Goal: Information Seeking & Learning: Learn about a topic

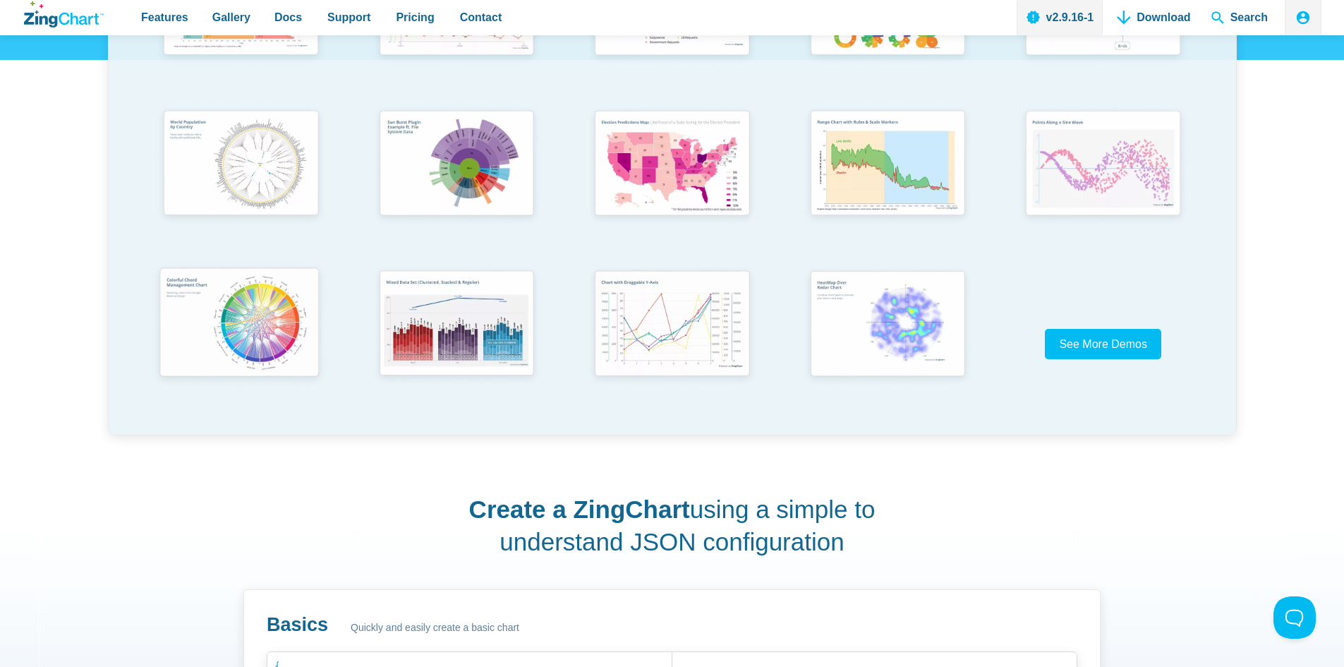
click at [227, 314] on img "App Content" at bounding box center [239, 323] width 178 height 127
click at [244, 158] on img "App Content" at bounding box center [239, 163] width 178 height 127
click at [1130, 325] on div "App Content" at bounding box center [672, 176] width 1129 height 518
click at [1128, 354] on link "See More Demos" at bounding box center [1103, 344] width 116 height 30
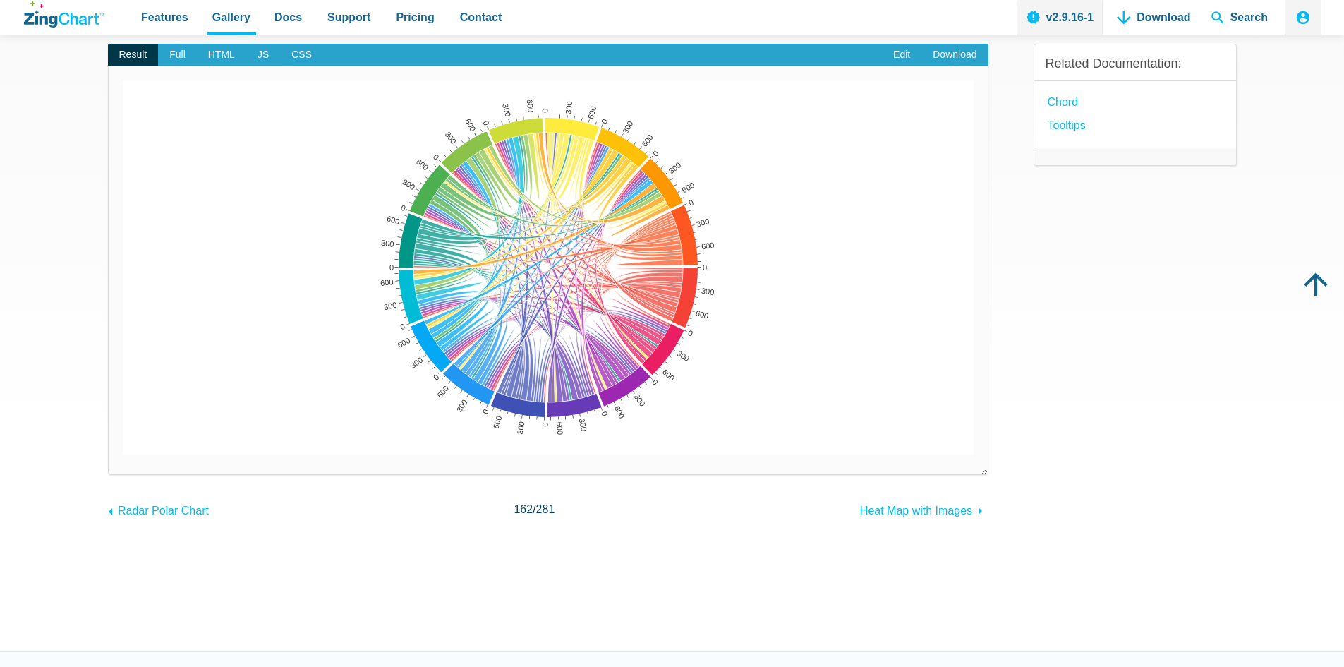
scroll to position [141, 0]
click at [887, 513] on span "Heat Map with Images" at bounding box center [916, 510] width 112 height 12
click at [635, 301] on img "App Content" at bounding box center [548, 267] width 851 height 374
drag, startPoint x: 611, startPoint y: 404, endPoint x: 585, endPoint y: 329, distance: 79.9
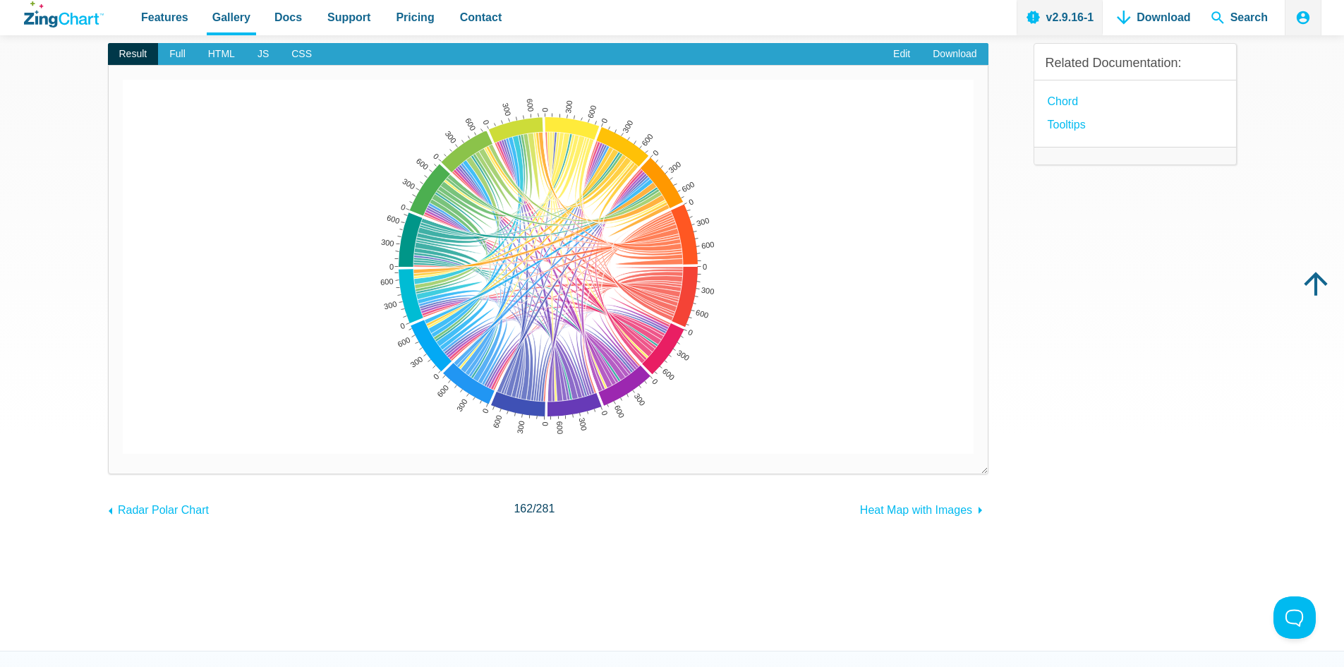
click at [634, 434] on div "0 300 600 0 300 600 0 300 600 0 300 600 0 300 600 0 300 600 0 300 600 0 300 600…" at bounding box center [548, 267] width 851 height 374
drag, startPoint x: 572, startPoint y: 307, endPoint x: 557, endPoint y: 195, distance: 112.6
click at [123, 454] on map "App Content" at bounding box center [123, 454] width 0 height 0
drag, startPoint x: 612, startPoint y: 189, endPoint x: 615, endPoint y: 270, distance: 80.5
click at [615, 273] on div "0 300 600 0 300 600 0 300 600 0 300 600 0 300 600 0 300 600 0 300 600 0 300 600…" at bounding box center [548, 267] width 851 height 374
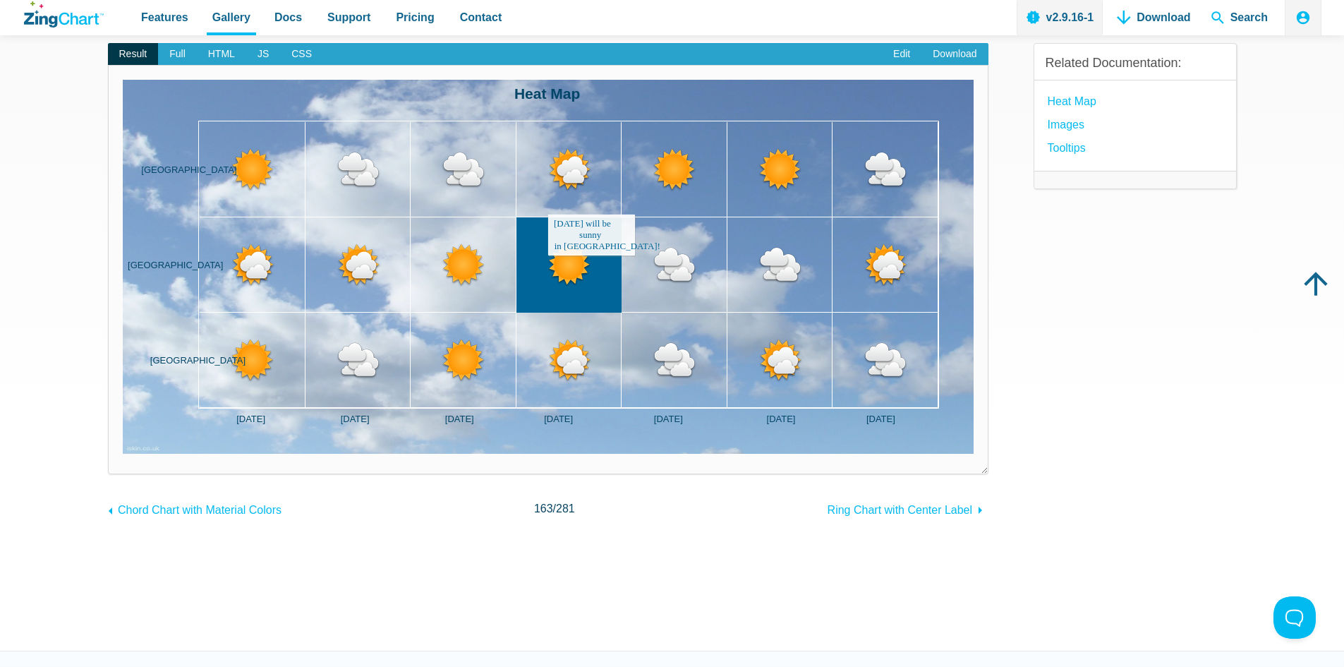
click at [123, 454] on area "App Content" at bounding box center [123, 454] width 0 height 0
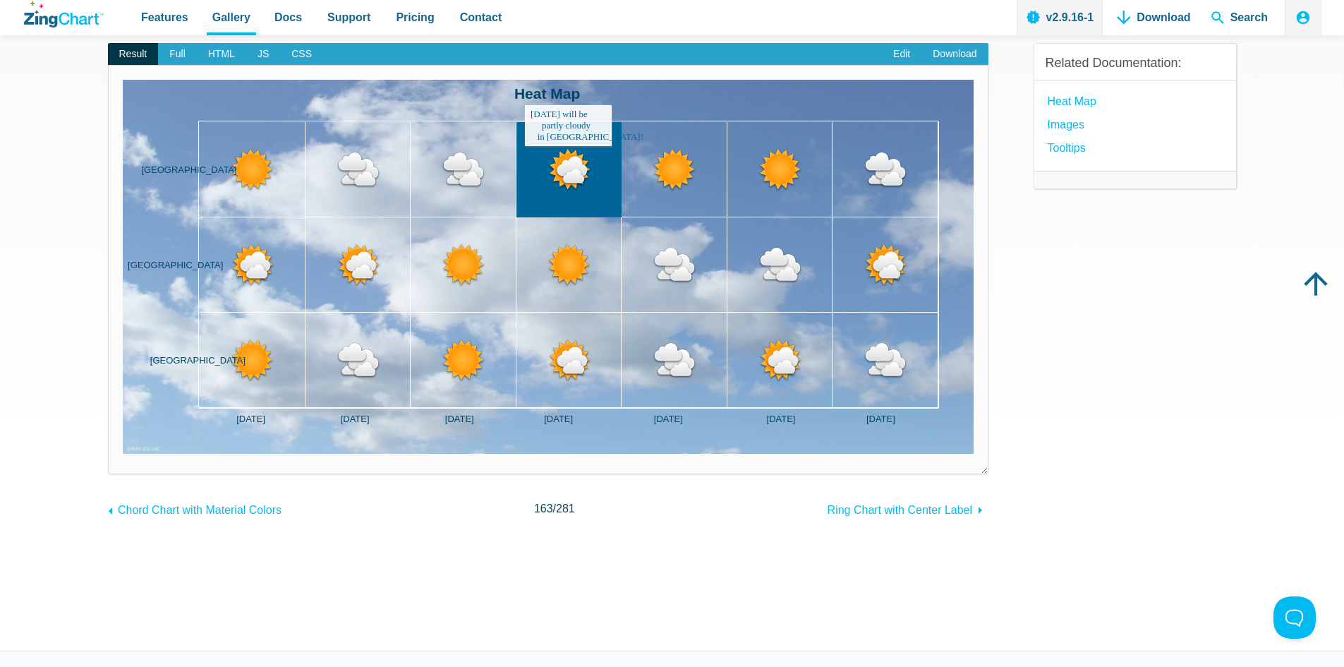
click at [123, 454] on area "App Content" at bounding box center [123, 454] width 0 height 0
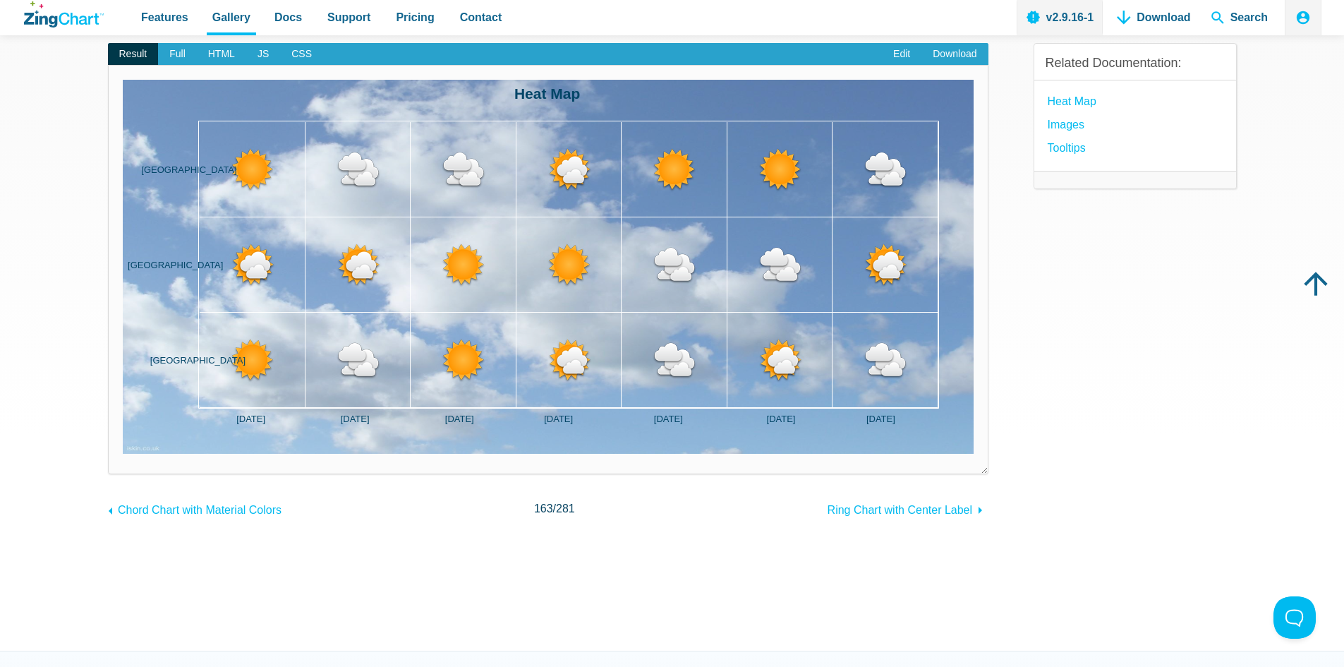
click at [123, 454] on area "App Content" at bounding box center [123, 454] width 0 height 0
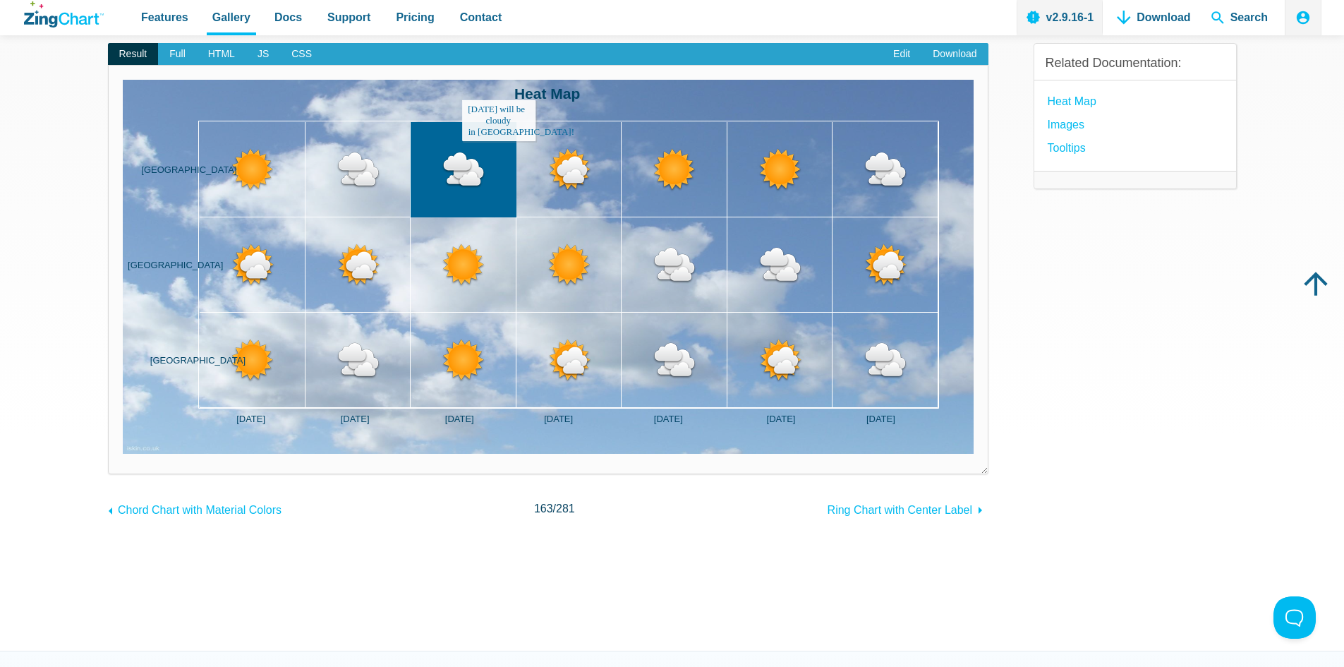
click at [123, 454] on area "App Content" at bounding box center [123, 454] width 0 height 0
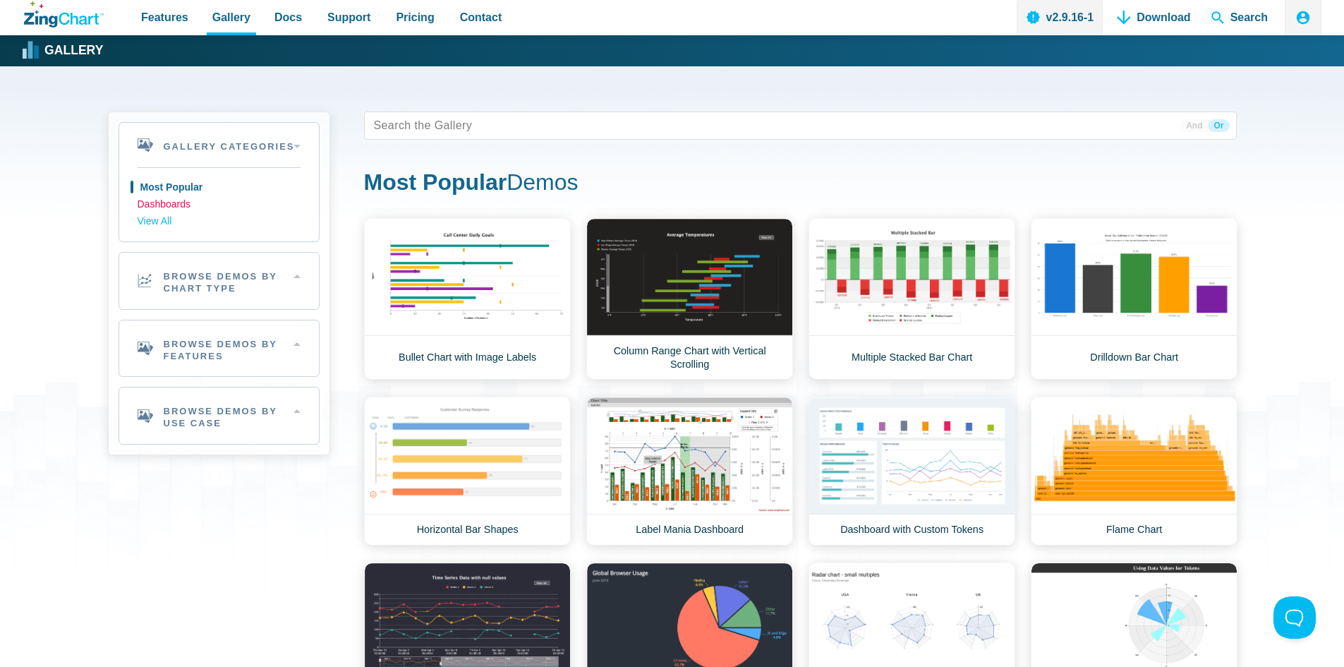
click at [188, 207] on link "Dashboards" at bounding box center [219, 204] width 163 height 17
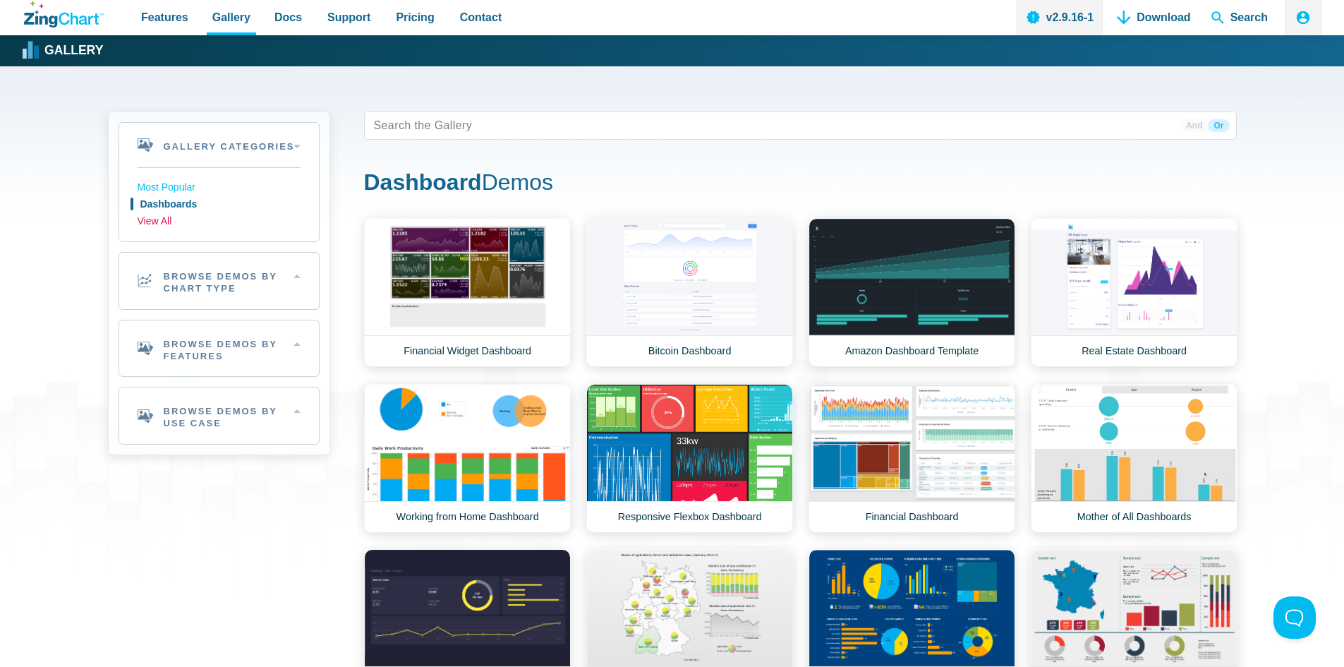
click at [178, 219] on link "View All" at bounding box center [219, 221] width 163 height 17
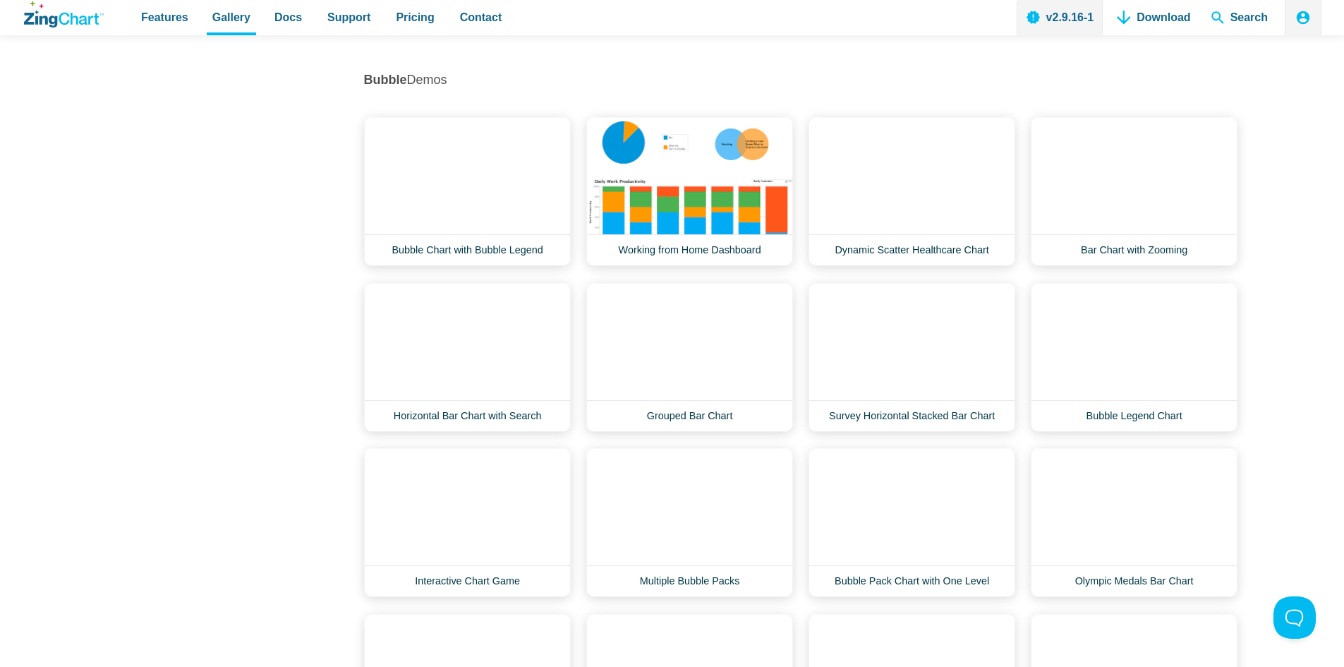
scroll to position [1341, 0]
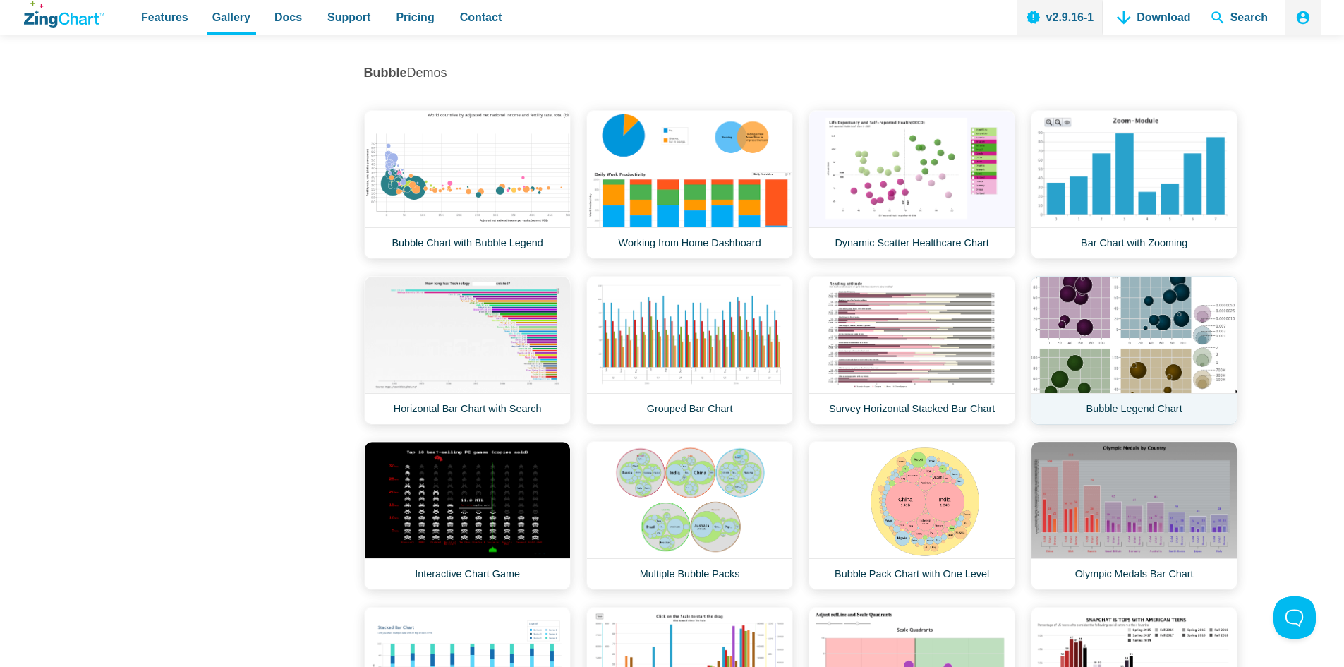
click at [1123, 359] on link "Bubble Legend Chart" at bounding box center [1134, 350] width 207 height 149
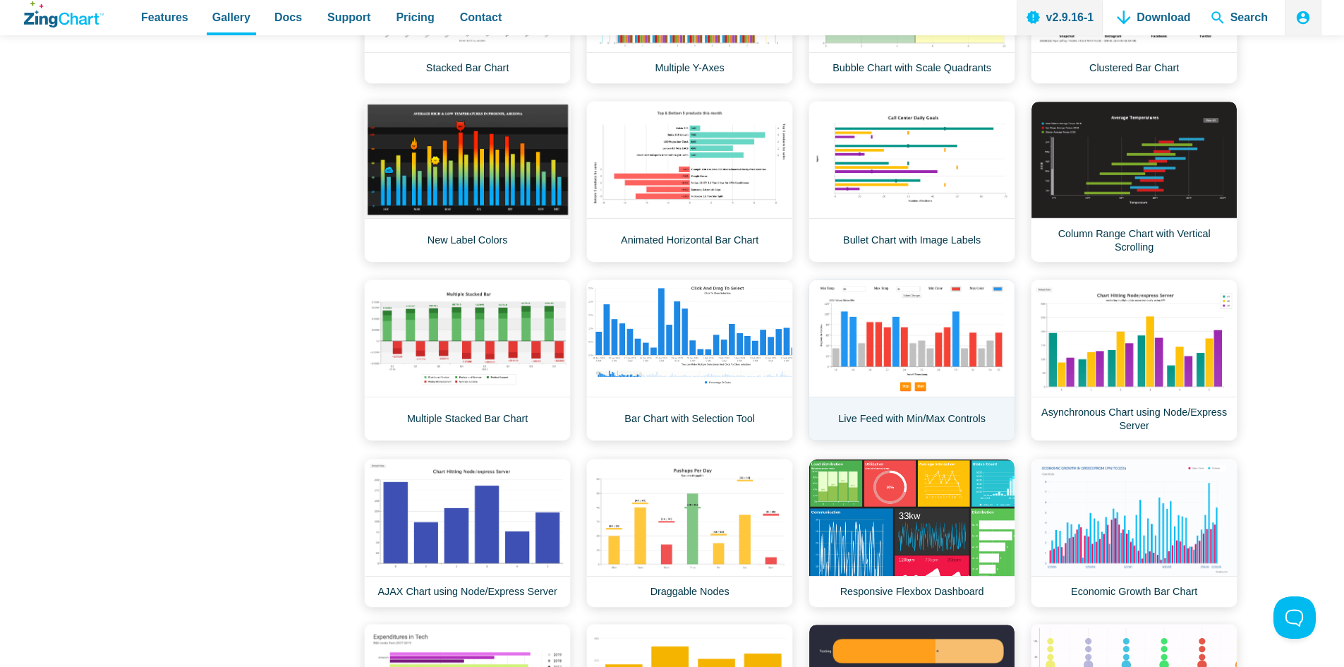
scroll to position [2258, 0]
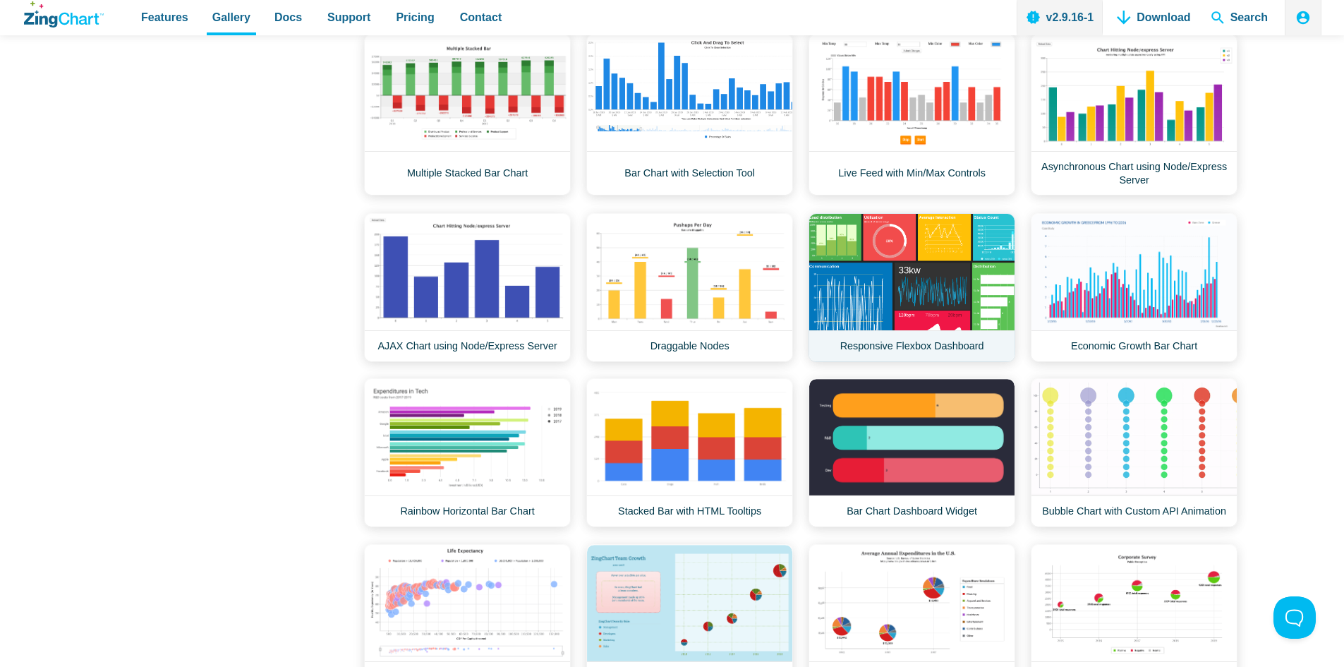
click at [925, 285] on link "Responsive Flexbox Dashboard" at bounding box center [912, 287] width 207 height 149
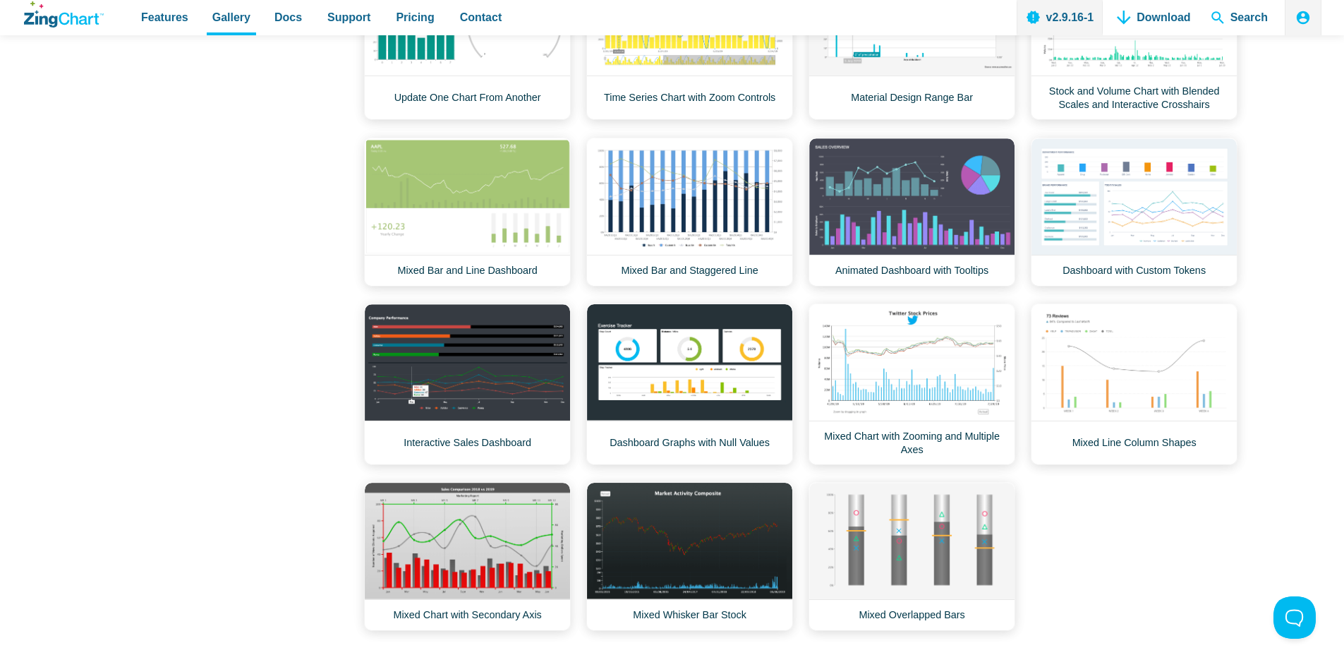
scroll to position [5293, 0]
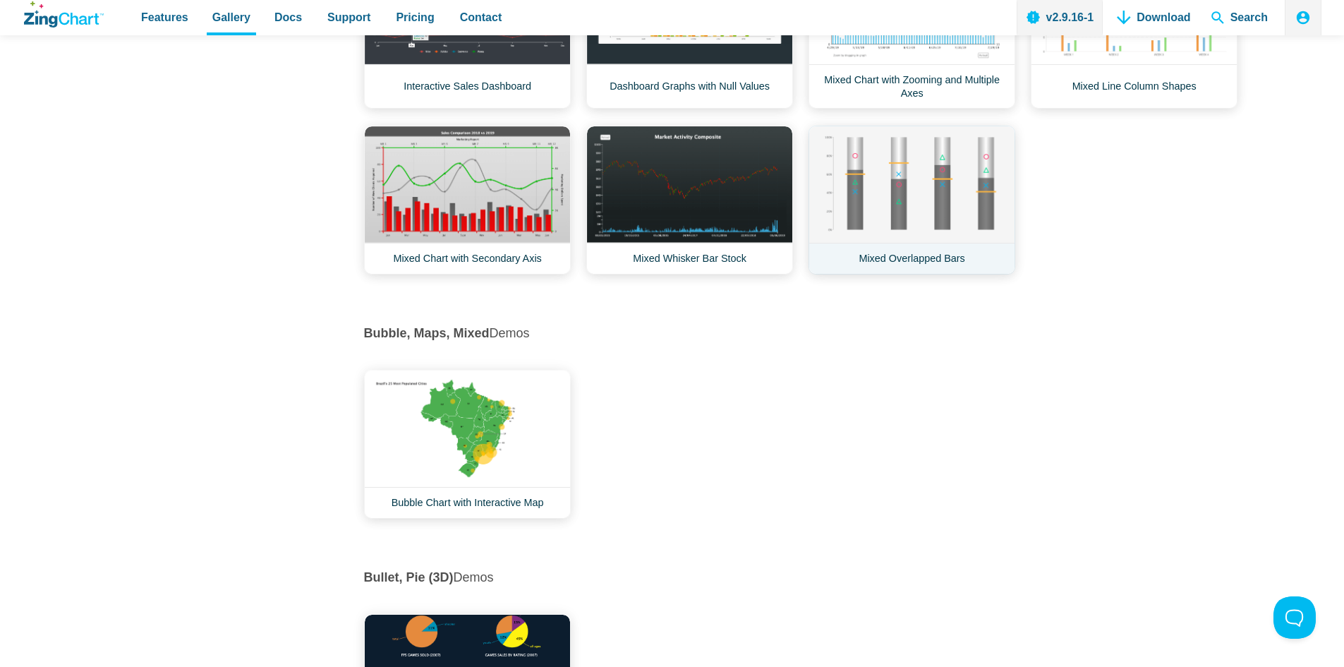
click at [932, 188] on link "Mixed Overlapped Bars" at bounding box center [912, 200] width 207 height 149
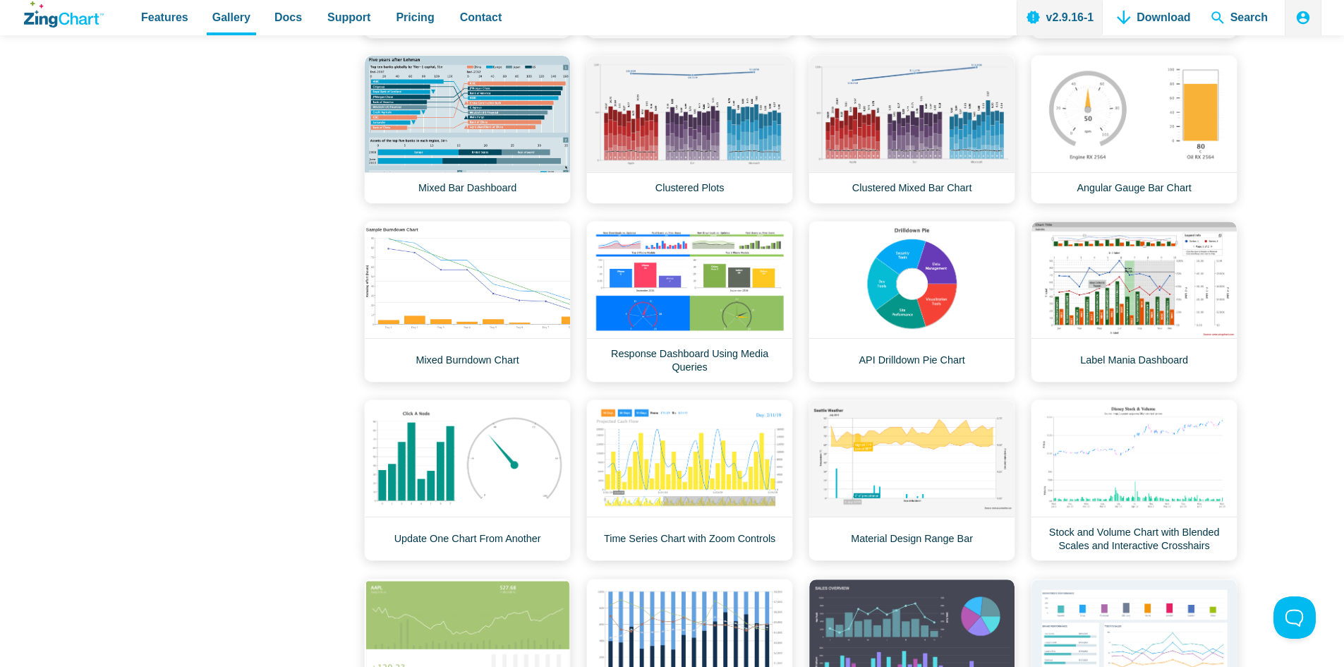
scroll to position [4517, 0]
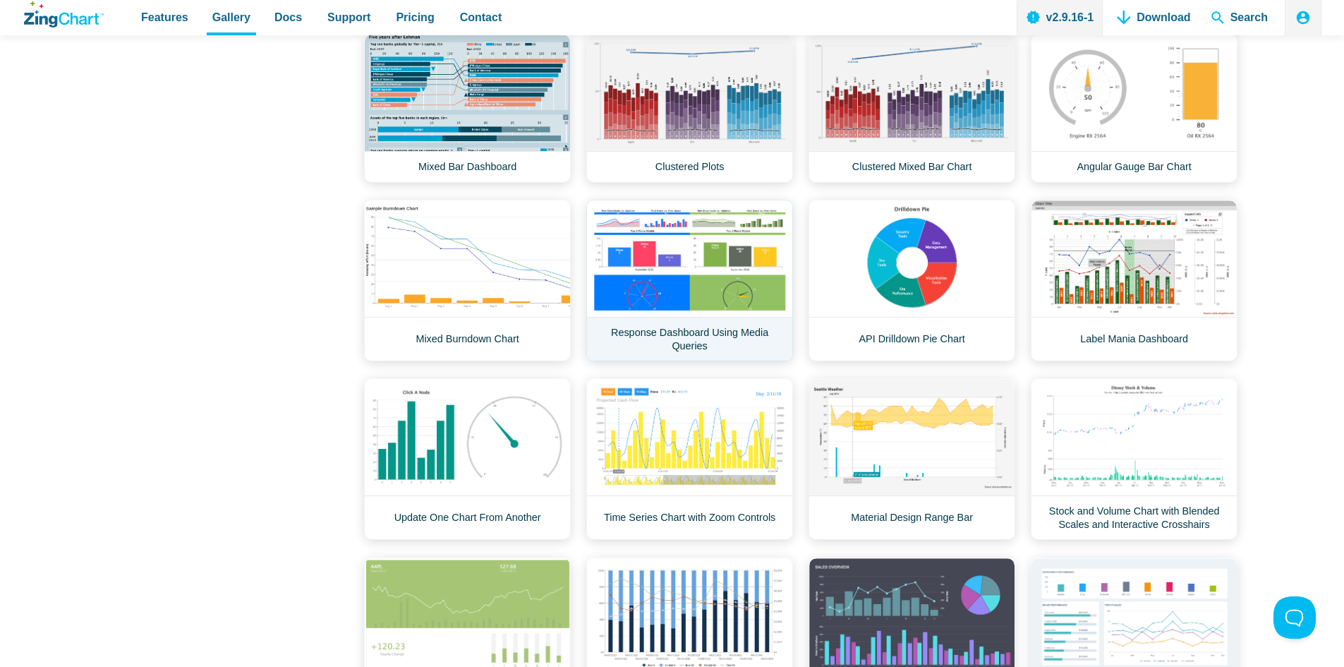
click at [688, 329] on link "Response Dashboard Using Media Queries" at bounding box center [689, 281] width 207 height 162
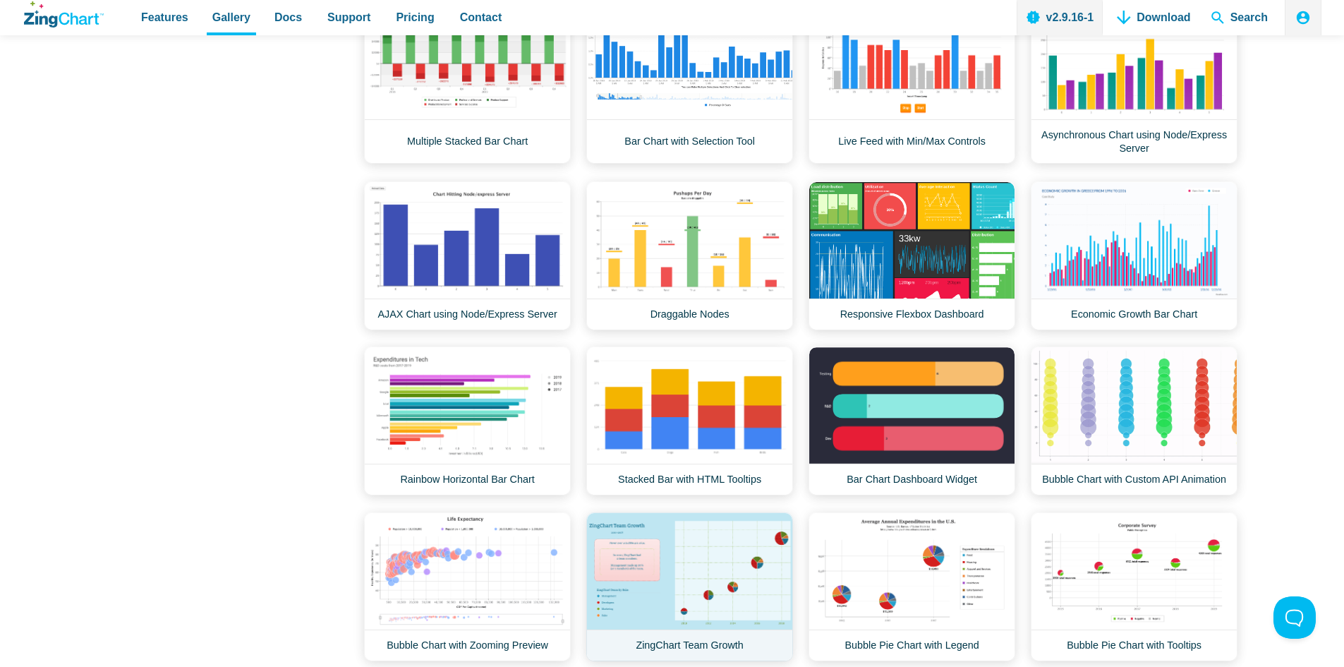
scroll to position [2258, 0]
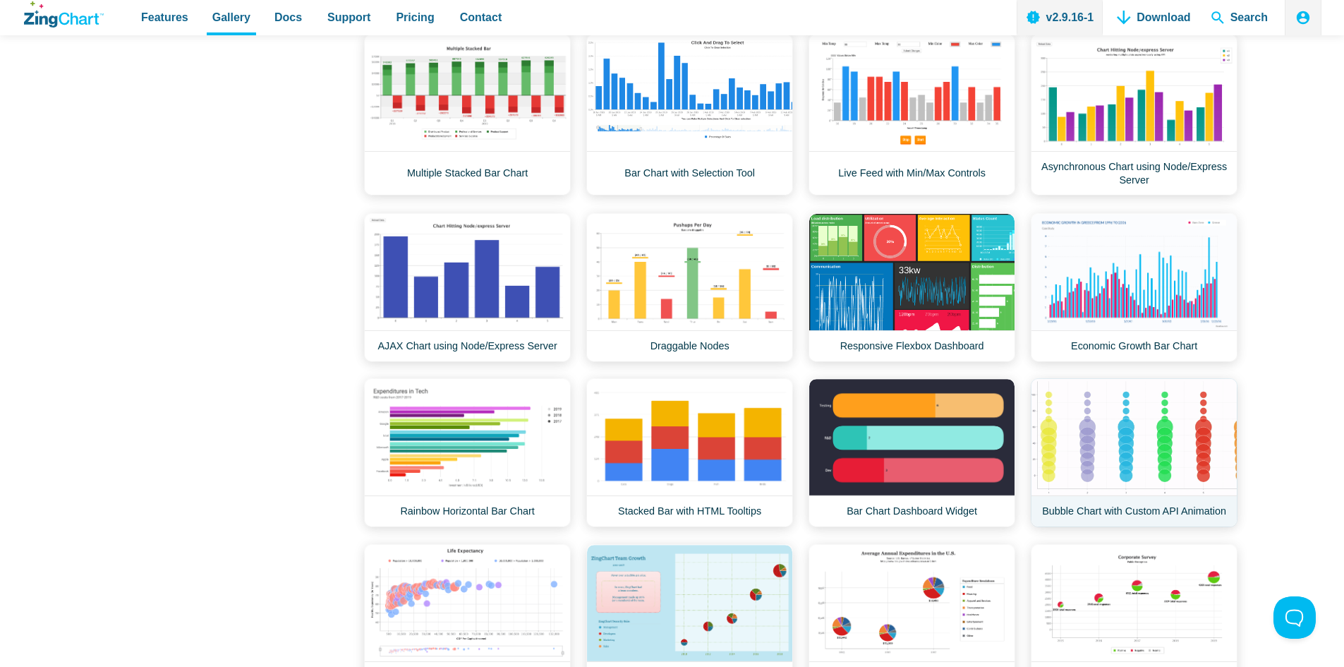
click at [1144, 426] on link "Bubble Chart with Custom API Animation" at bounding box center [1134, 452] width 207 height 149
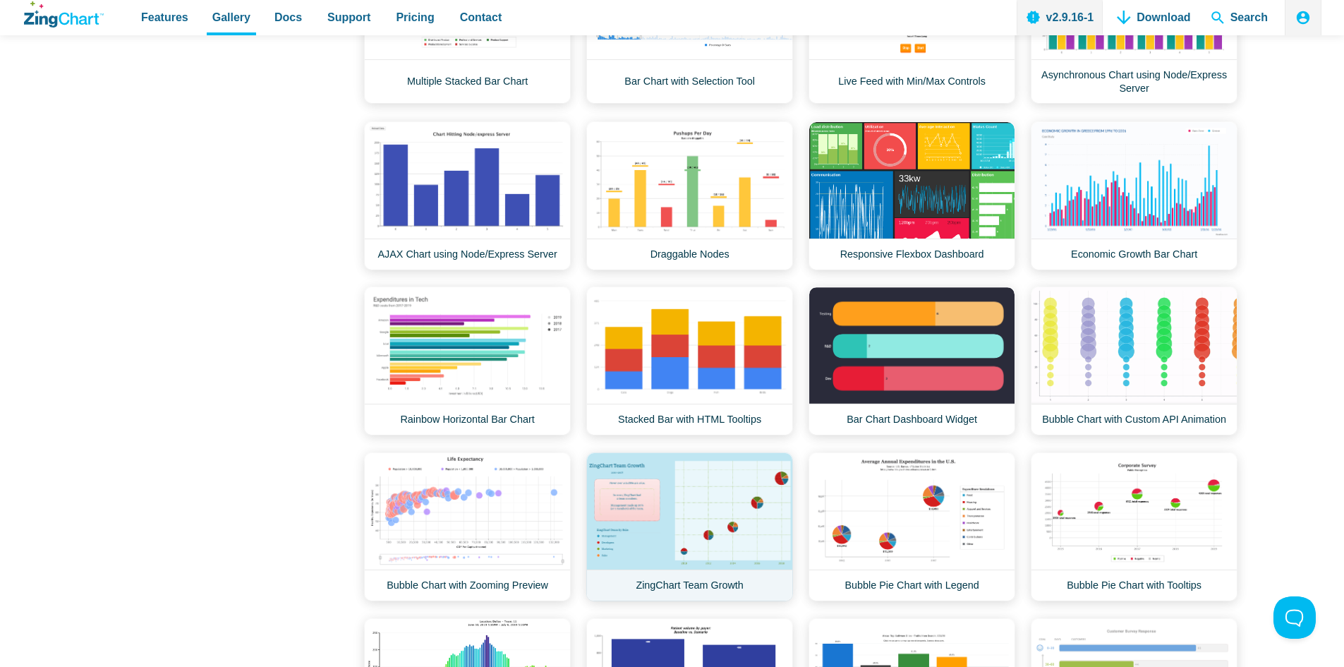
scroll to position [2470, 0]
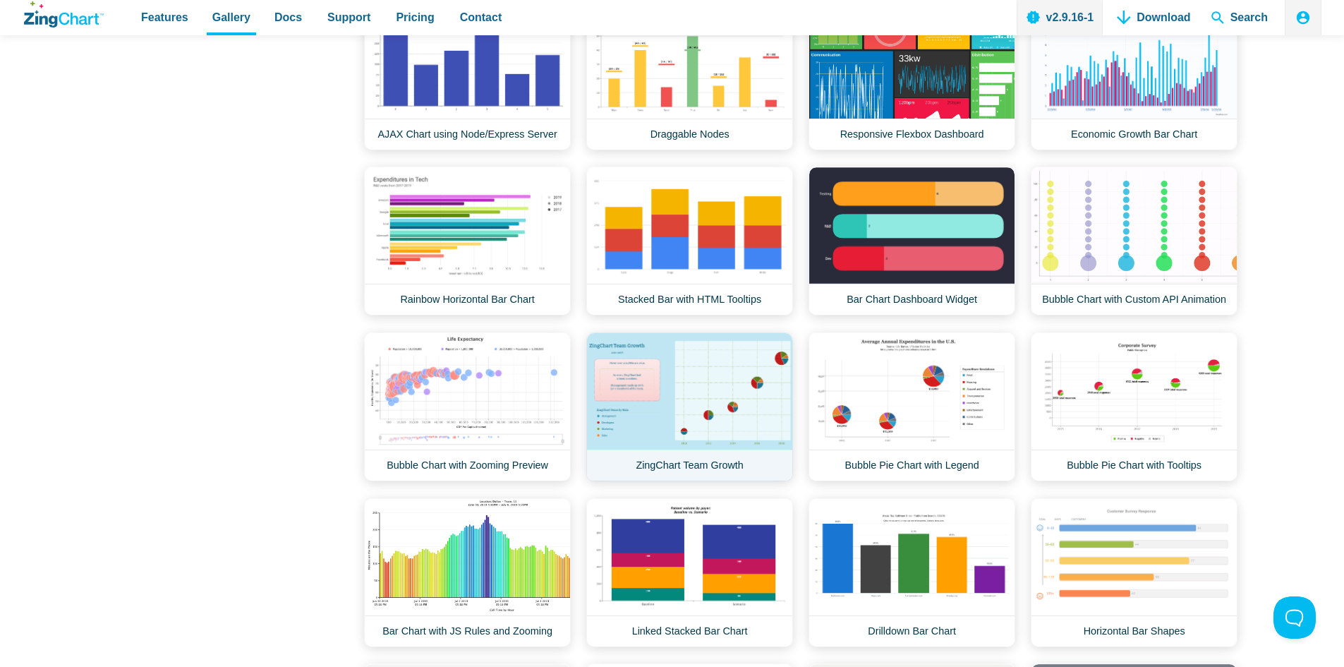
click at [713, 394] on link "ZingChart Team Growth" at bounding box center [689, 406] width 207 height 149
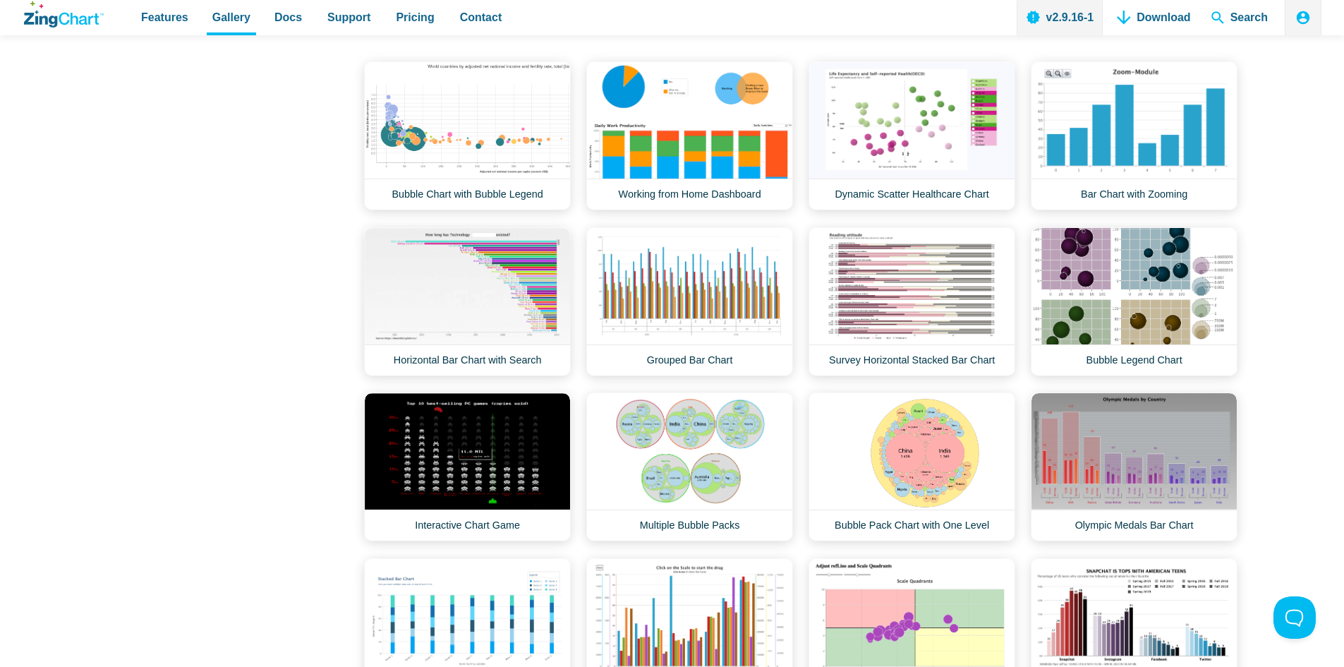
scroll to position [1341, 0]
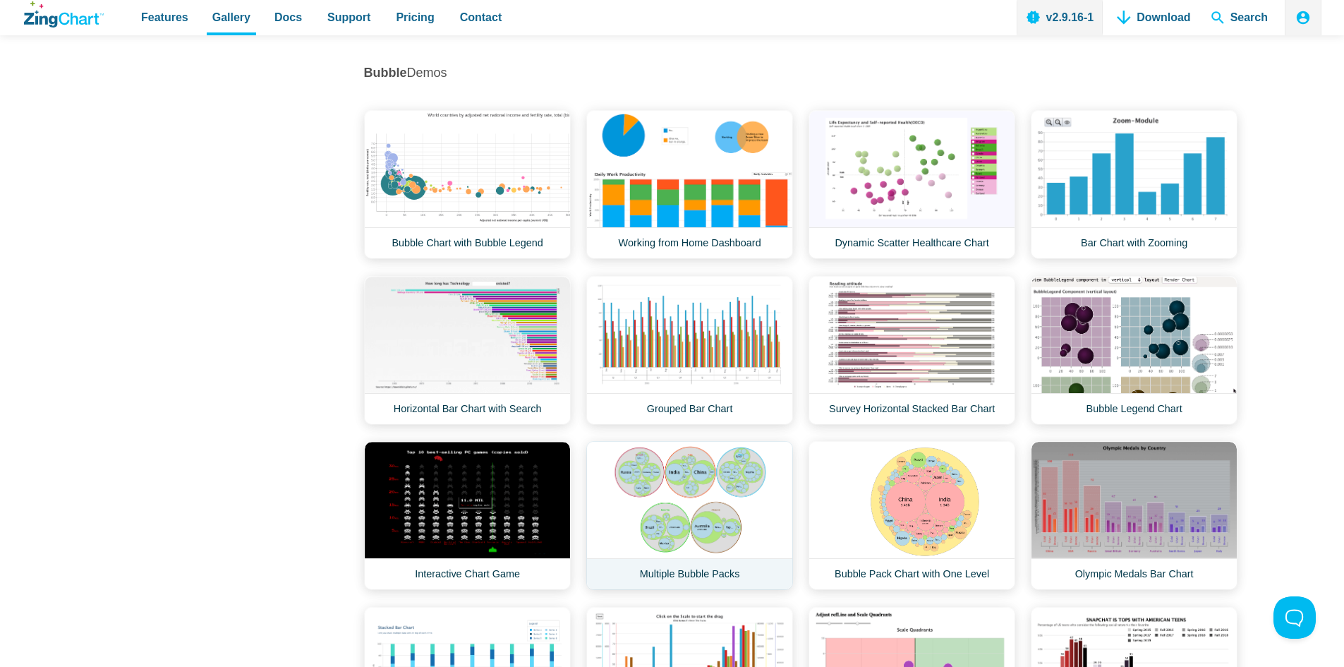
click at [688, 507] on link "Multiple Bubble Packs" at bounding box center [689, 515] width 207 height 149
click at [845, 543] on link "Bubble Pack Chart with One Level" at bounding box center [912, 515] width 207 height 149
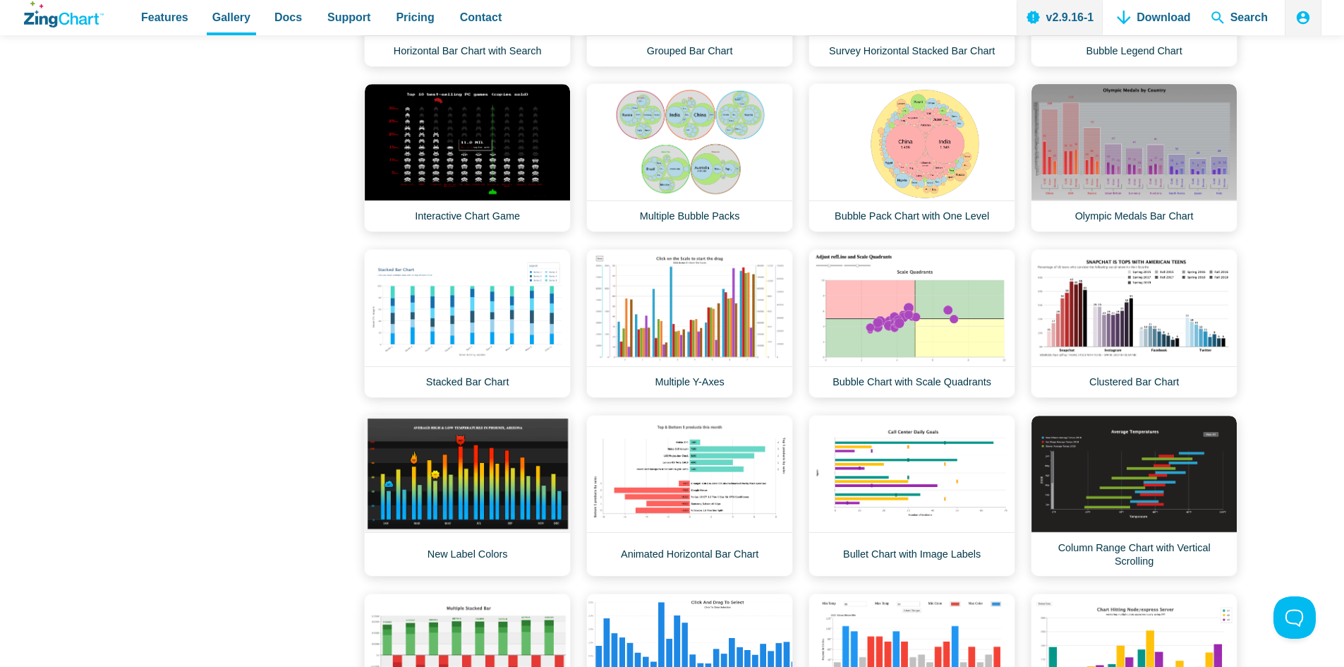
scroll to position [1553, 0]
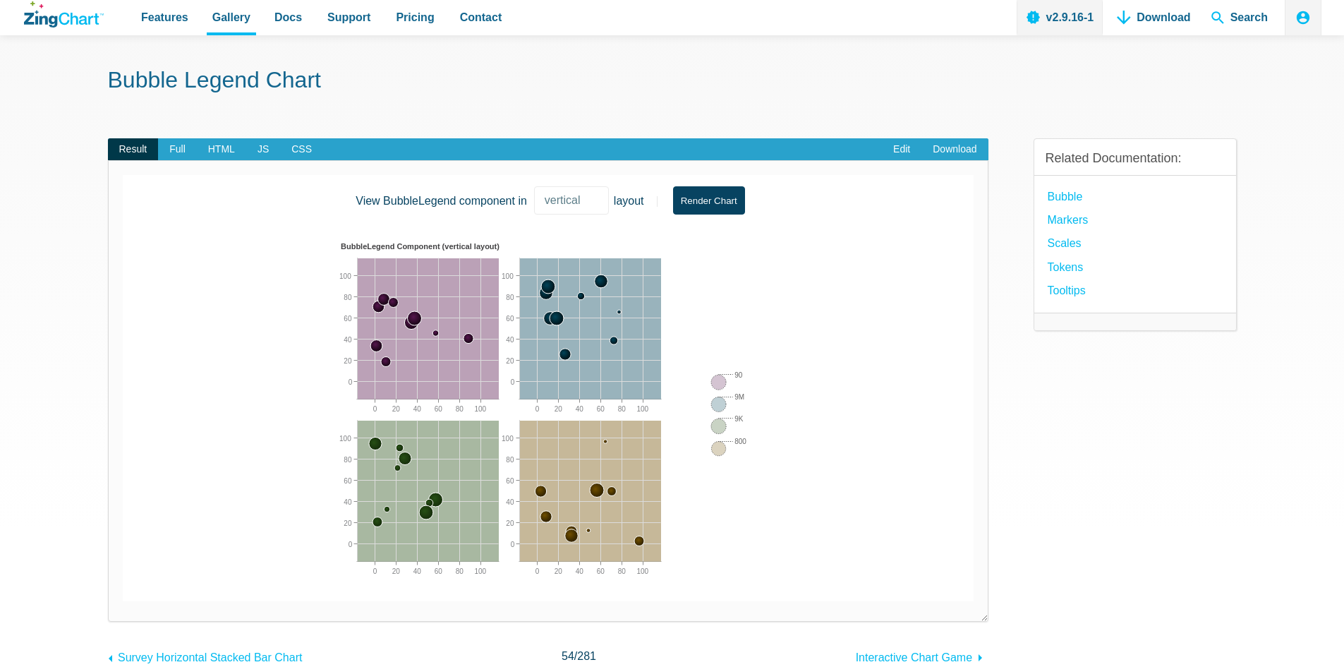
scroll to position [71, 0]
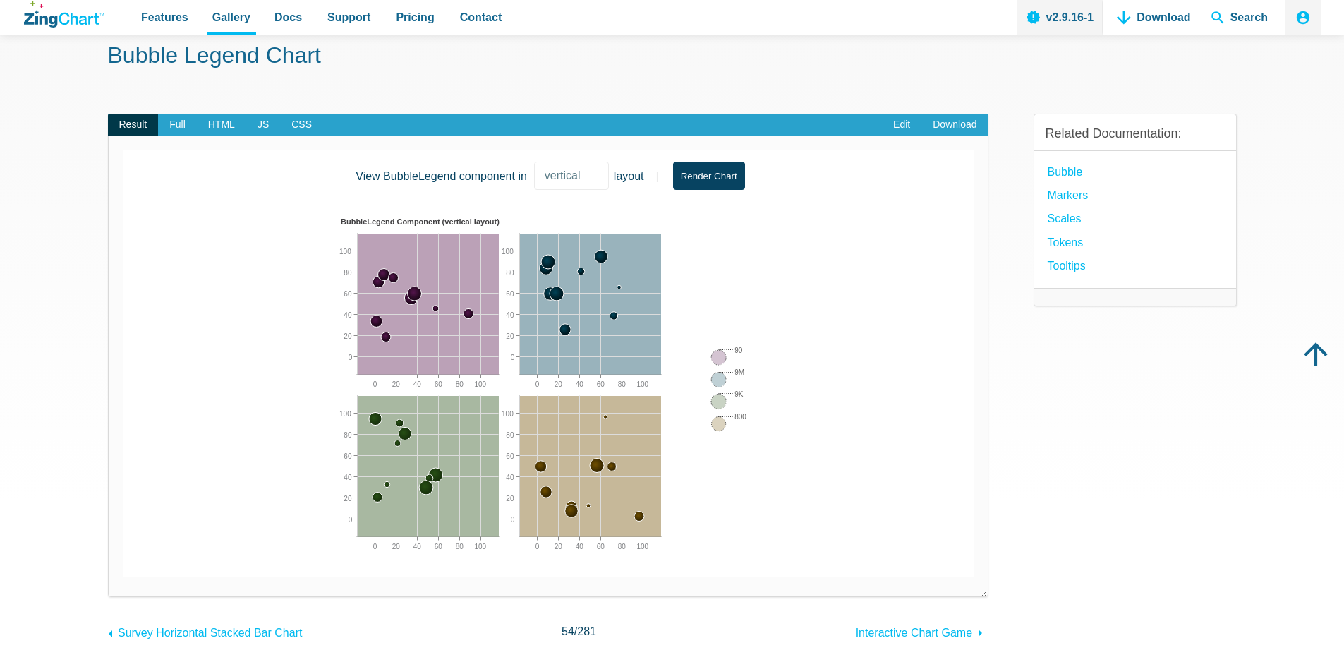
click at [602, 303] on img "App Content" at bounding box center [506, 388] width 339 height 353
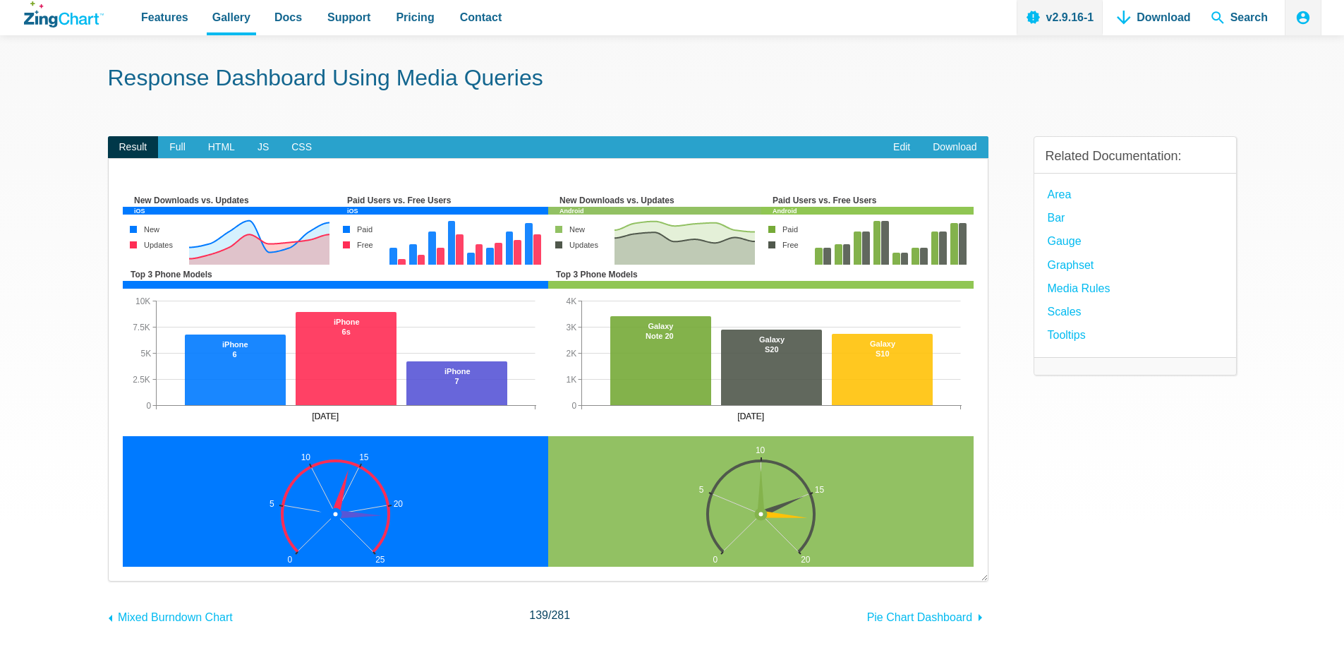
scroll to position [71, 0]
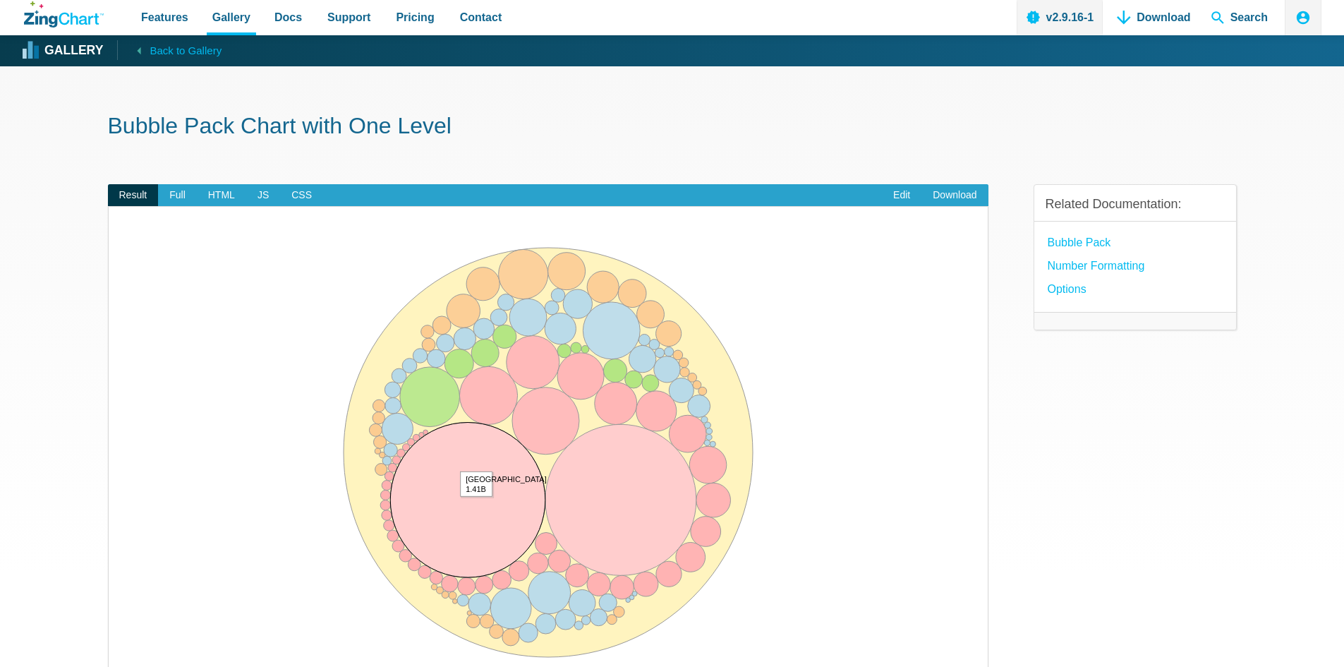
click at [123, 664] on area "China<br>1.41B" at bounding box center [123, 664] width 0 height 0
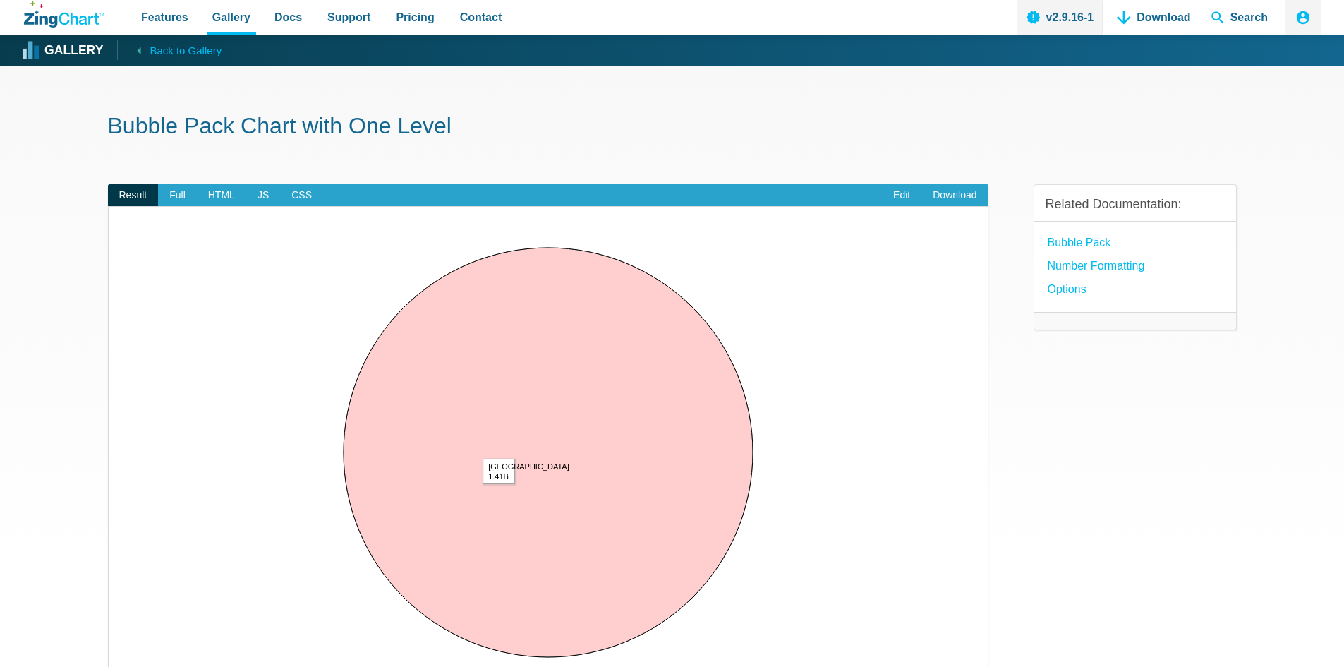
click at [123, 664] on area "China<br>1.41B" at bounding box center [123, 664] width 0 height 0
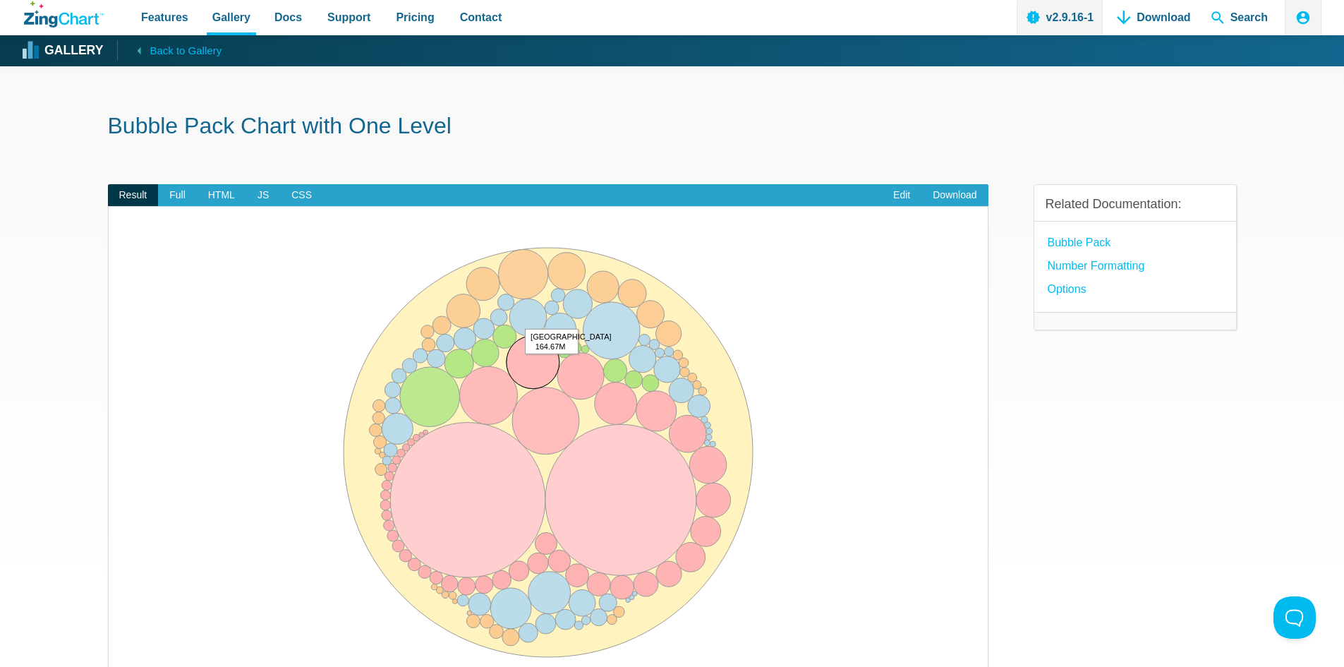
click at [123, 664] on area "Bangladesh<br>164.67M" at bounding box center [123, 664] width 0 height 0
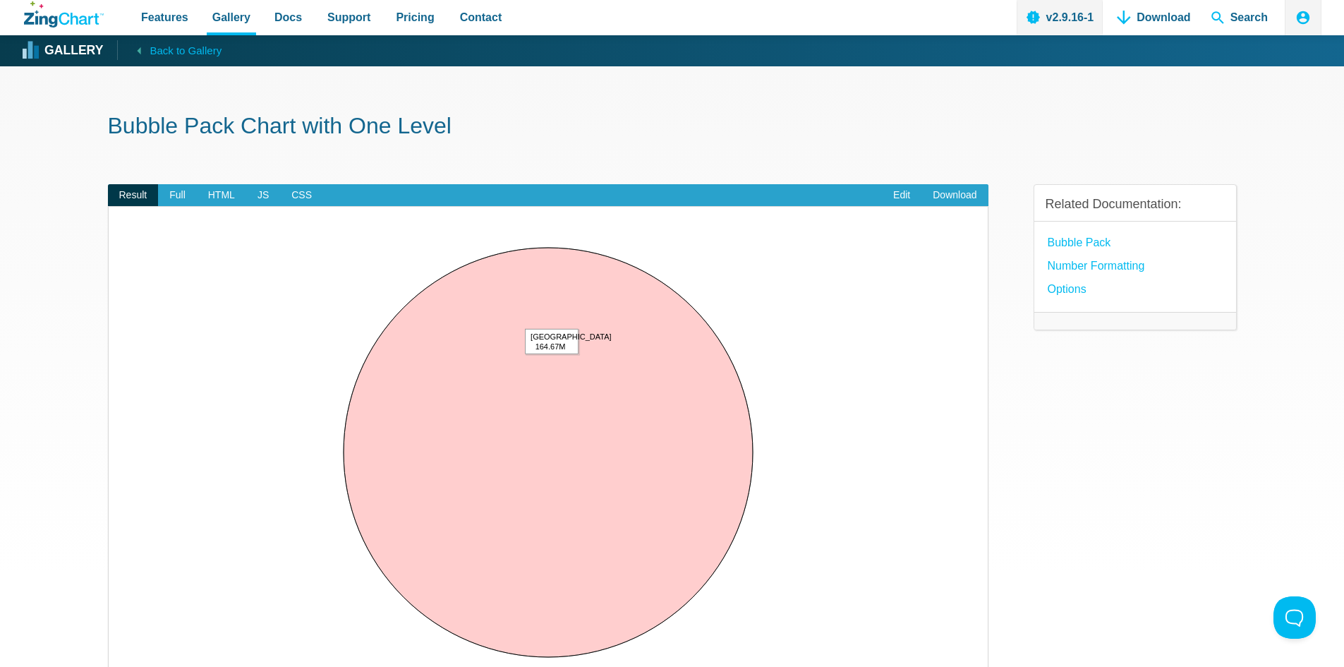
click at [123, 664] on area "Bangladesh<br>164.67M" at bounding box center [123, 664] width 0 height 0
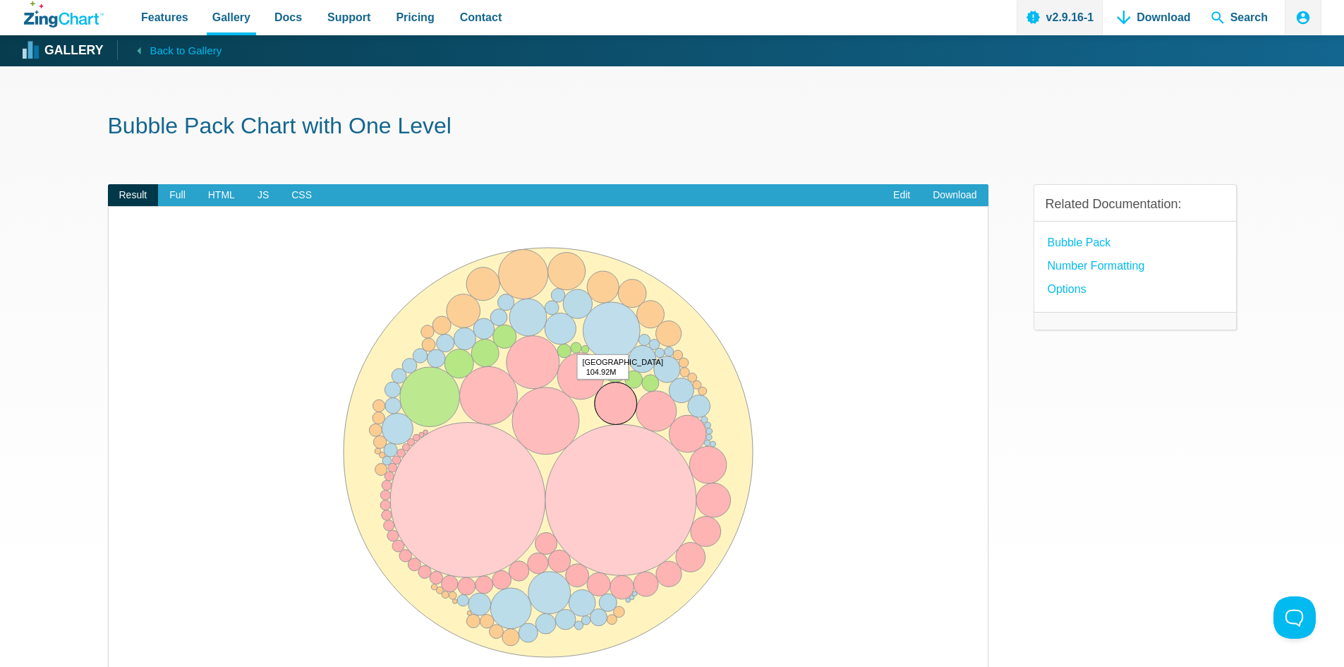
click at [123, 664] on area "Philippines<br>104.92M" at bounding box center [123, 664] width 0 height 0
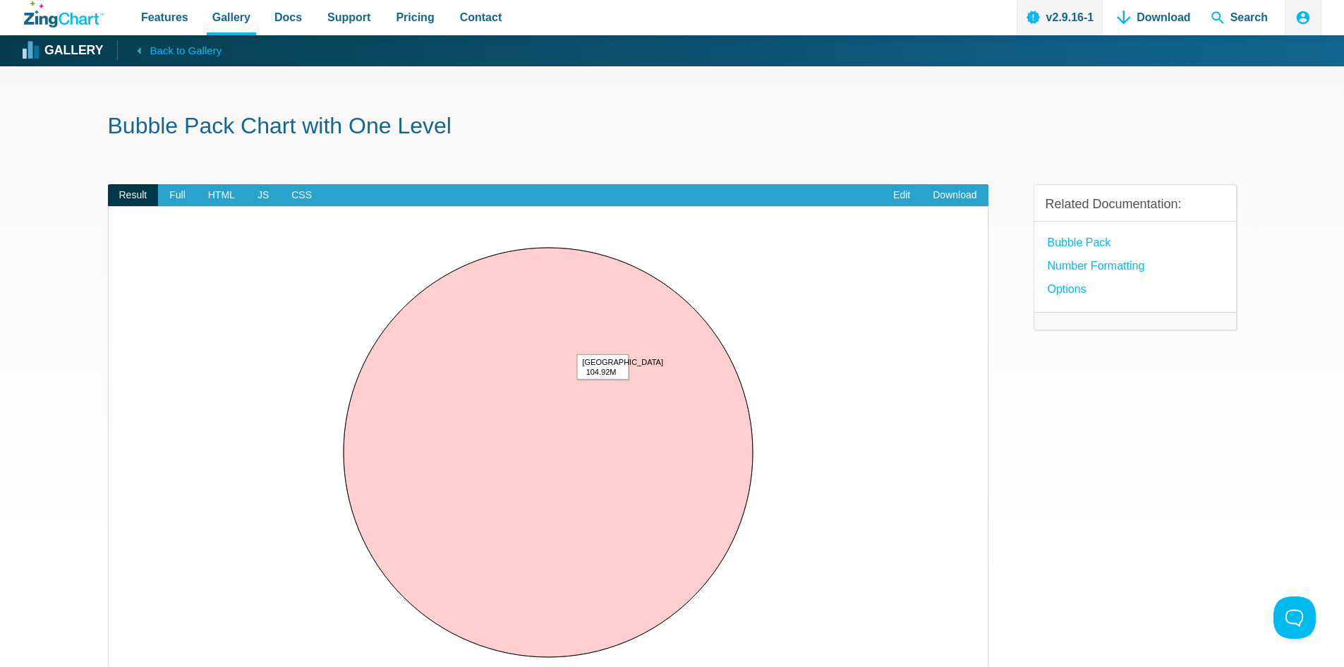
click at [123, 664] on area "Philippines<br>104.92M" at bounding box center [123, 664] width 0 height 0
